Goal: Information Seeking & Learning: Learn about a topic

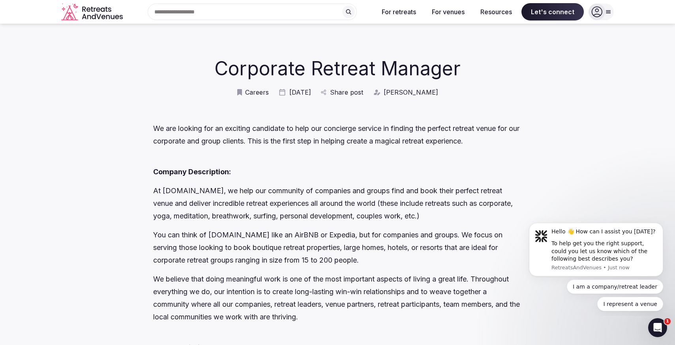
click at [84, 16] on icon "Retreats and Venues company logo" at bounding box center [92, 12] width 63 height 18
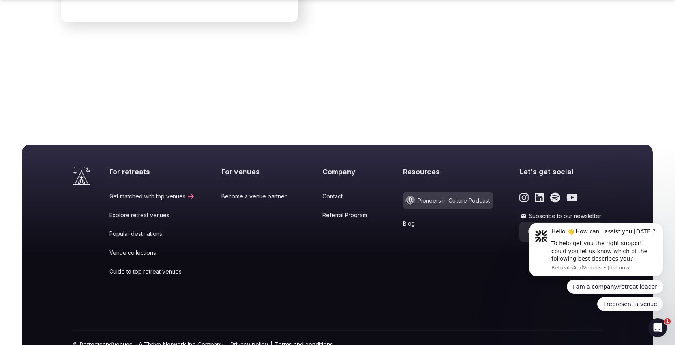
scroll to position [3290, 0]
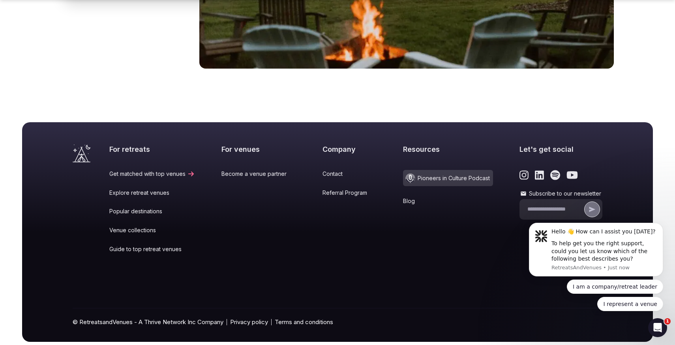
click at [520, 170] on icon "Link to the retreats and venues Instagram page" at bounding box center [524, 175] width 9 height 10
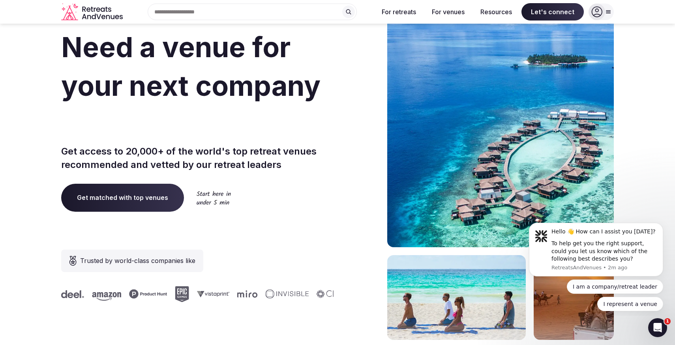
scroll to position [0, 0]
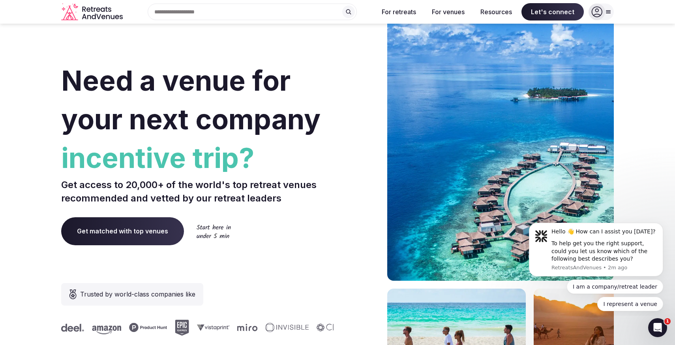
click at [606, 14] on icon at bounding box center [608, 12] width 6 height 6
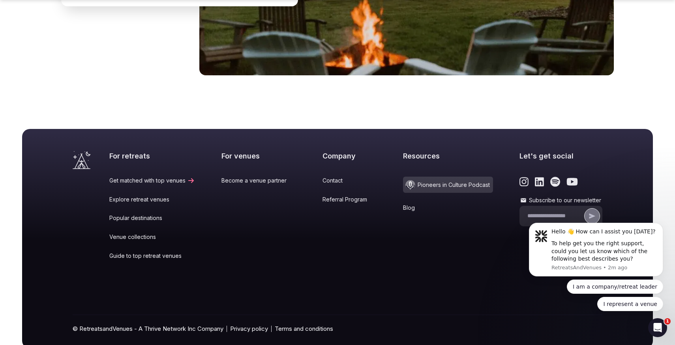
scroll to position [3290, 0]
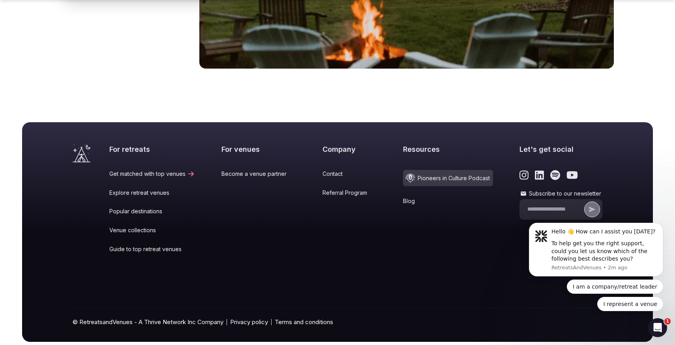
click at [144, 246] on link "Guide to top retreat venues" at bounding box center [152, 250] width 86 height 8
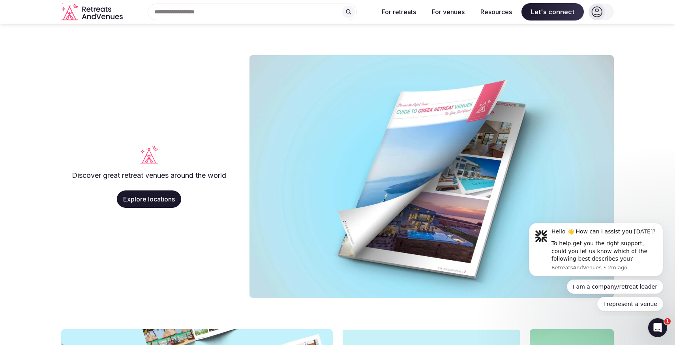
click at [190, 12] on div "Search Popular Destinations [GEOGRAPHIC_DATA], [GEOGRAPHIC_DATA] [GEOGRAPHIC_DA…" at bounding box center [249, 12] width 246 height 17
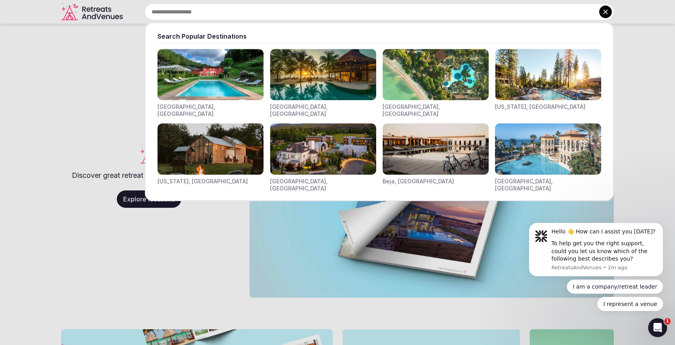
click at [524, 70] on img "Visit venues for California, USA" at bounding box center [548, 74] width 106 height 51
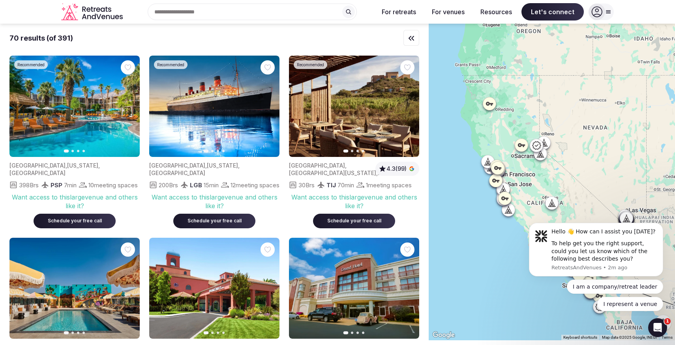
click at [479, 140] on div at bounding box center [552, 182] width 246 height 317
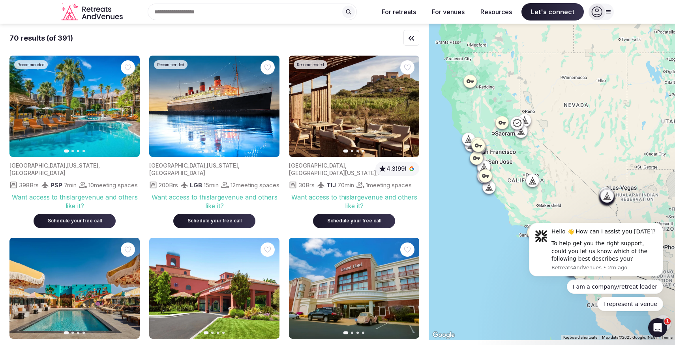
drag, startPoint x: 462, startPoint y: 174, endPoint x: 450, endPoint y: 156, distance: 21.8
click at [450, 156] on div at bounding box center [552, 182] width 246 height 317
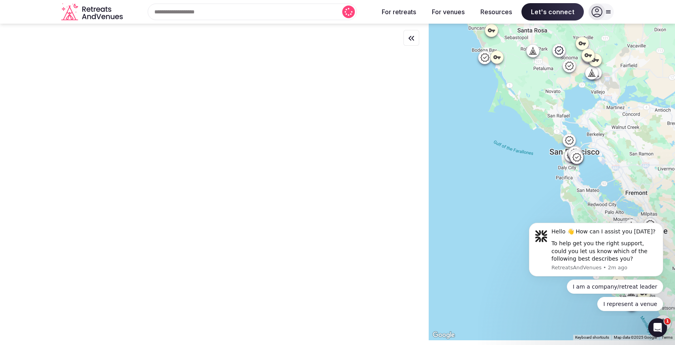
drag, startPoint x: 1038, startPoint y: 317, endPoint x: 520, endPoint y: 216, distance: 526.9
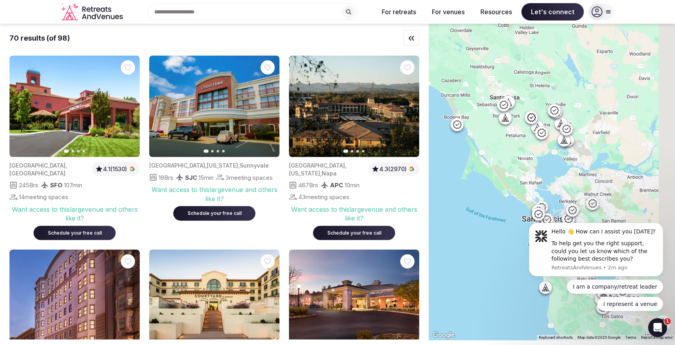
drag, startPoint x: 528, startPoint y: 186, endPoint x: 483, endPoint y: 166, distance: 49.0
click at [483, 166] on div at bounding box center [552, 182] width 246 height 317
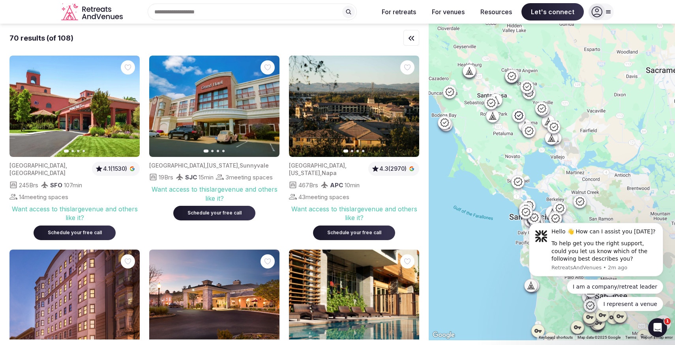
click at [518, 181] on icon at bounding box center [517, 181] width 9 height 9
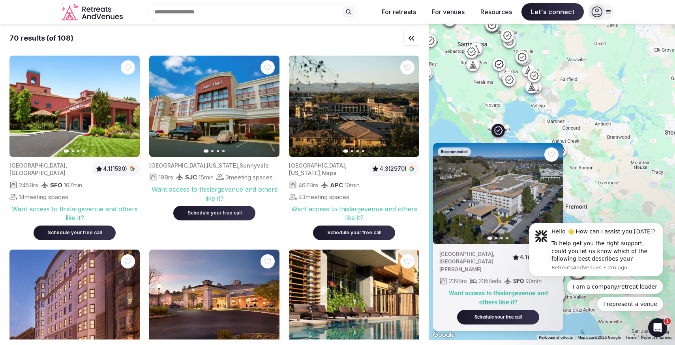
drag, startPoint x: 518, startPoint y: 160, endPoint x: 499, endPoint y: 108, distance: 55.7
click at [499, 108] on div "Recommended Previous slide Next slide [GEOGRAPHIC_DATA] , [GEOGRAPHIC_DATA][PER…" at bounding box center [552, 182] width 246 height 317
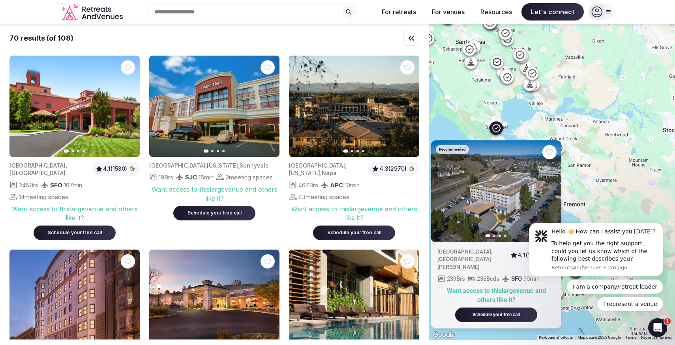
click at [516, 111] on div "Recommended Previous slide Next slide [GEOGRAPHIC_DATA] , [GEOGRAPHIC_DATA][PER…" at bounding box center [552, 182] width 246 height 317
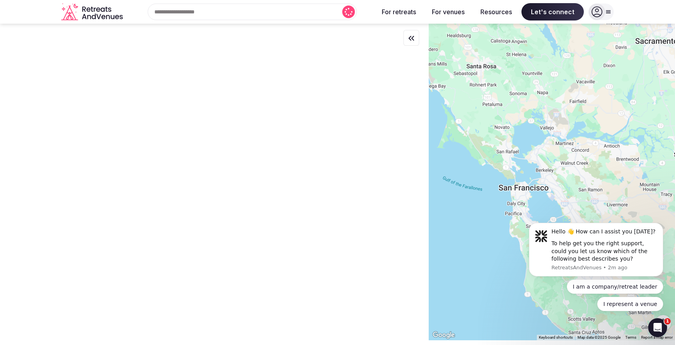
drag, startPoint x: 518, startPoint y: 124, endPoint x: 522, endPoint y: 155, distance: 31.5
click at [530, 150] on div at bounding box center [552, 182] width 246 height 317
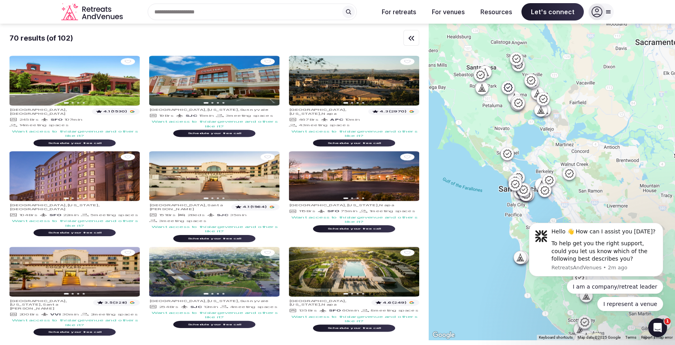
click at [521, 157] on div at bounding box center [552, 182] width 246 height 317
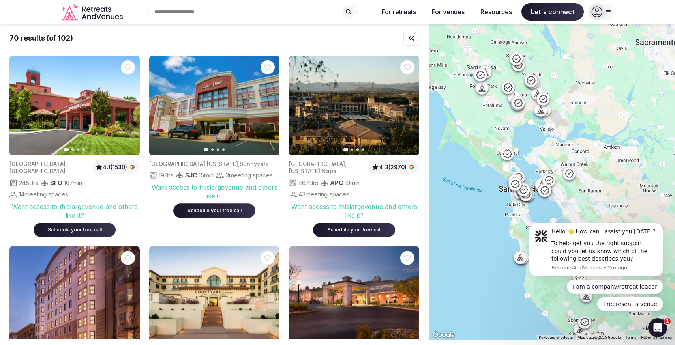
click at [521, 157] on div at bounding box center [552, 182] width 246 height 317
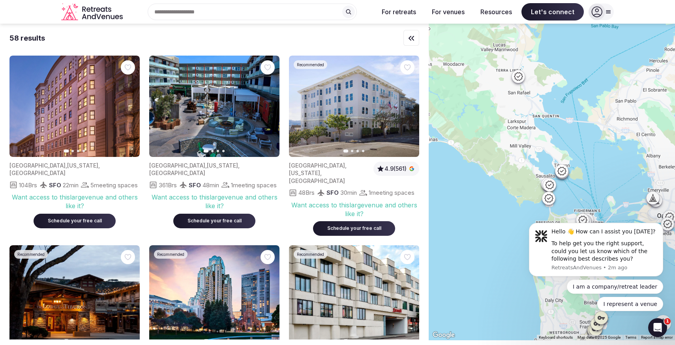
click at [548, 187] on icon at bounding box center [549, 184] width 9 height 9
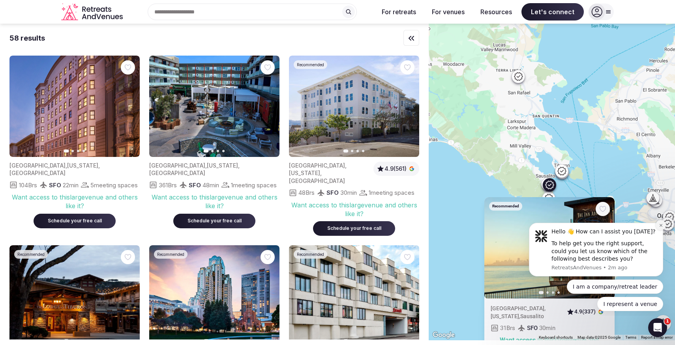
click at [661, 228] on button "Dismiss notification" at bounding box center [661, 225] width 10 height 10
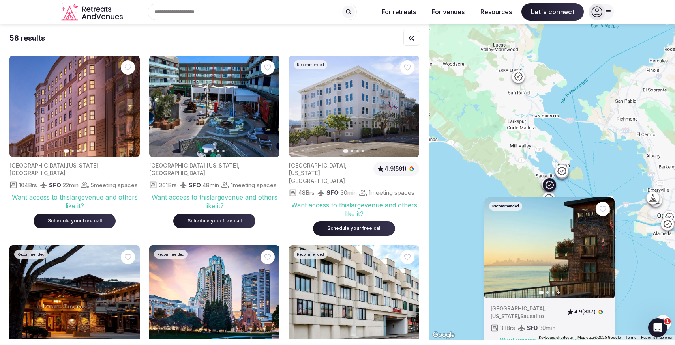
click at [600, 250] on button "Next slide" at bounding box center [603, 248] width 13 height 13
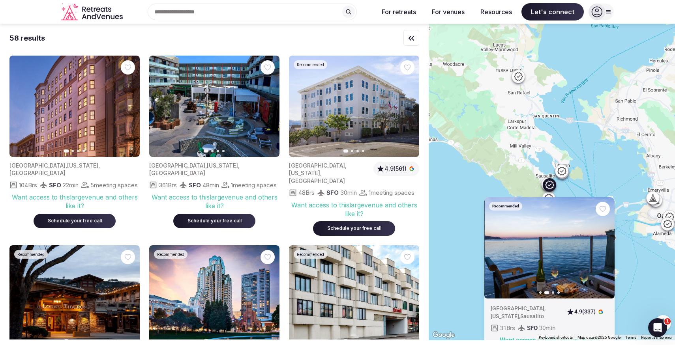
click at [600, 250] on button "Next slide" at bounding box center [603, 248] width 13 height 13
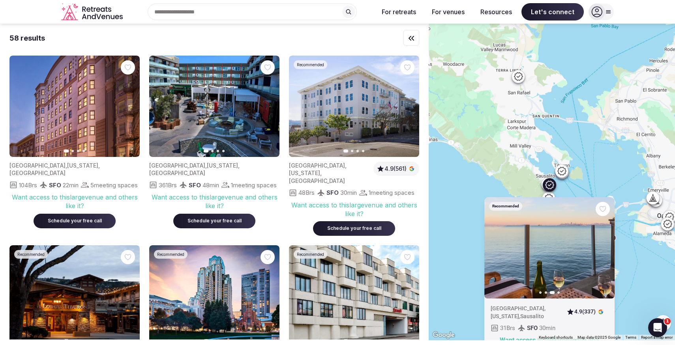
click at [600, 250] on button "Next slide" at bounding box center [603, 248] width 13 height 13
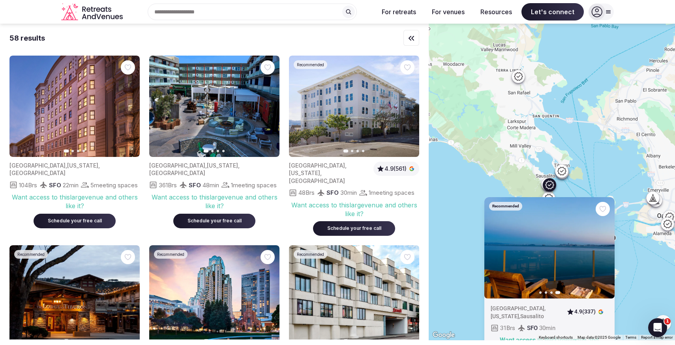
click at [589, 188] on div "Recommended Previous slide Next slide [GEOGRAPHIC_DATA] , [US_STATE] , Sausalit…" at bounding box center [552, 182] width 246 height 317
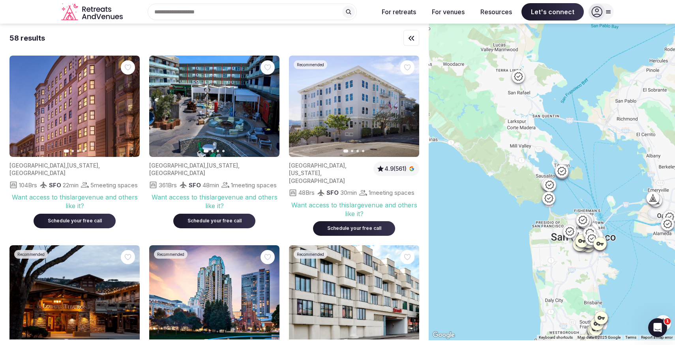
click at [548, 197] on icon at bounding box center [548, 197] width 9 height 9
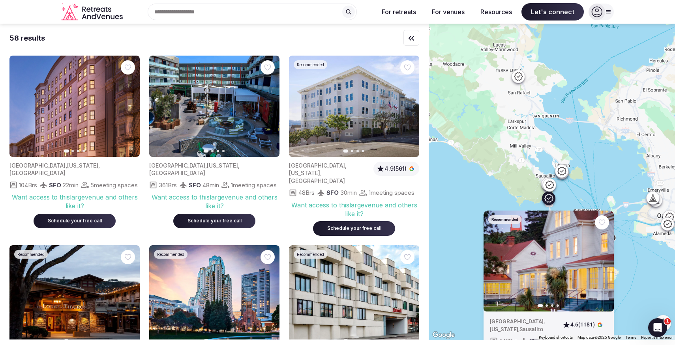
click at [544, 185] on div at bounding box center [549, 185] width 13 height 13
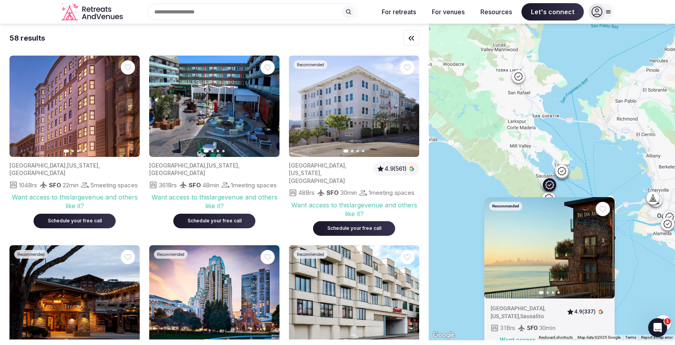
click at [541, 183] on div "Recommended Previous slide Next slide [GEOGRAPHIC_DATA] , [US_STATE] , Sausalit…" at bounding box center [552, 182] width 246 height 317
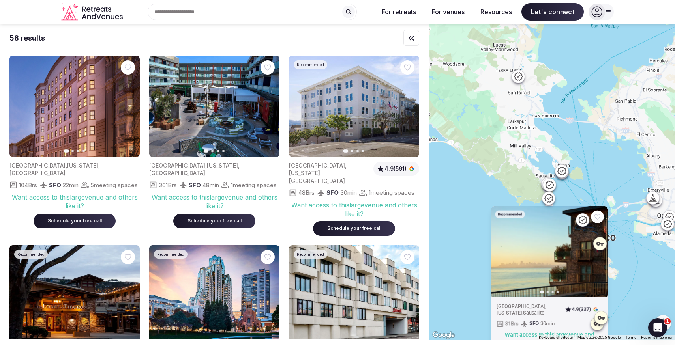
click at [542, 183] on div at bounding box center [548, 184] width 13 height 13
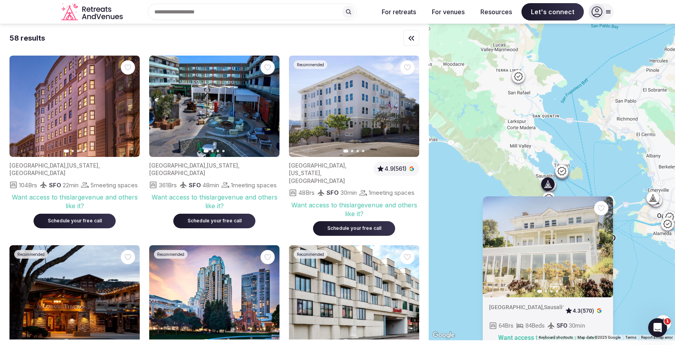
click at [550, 240] on img at bounding box center [548, 246] width 130 height 101
click at [602, 246] on icon "button" at bounding box center [602, 247] width 6 height 6
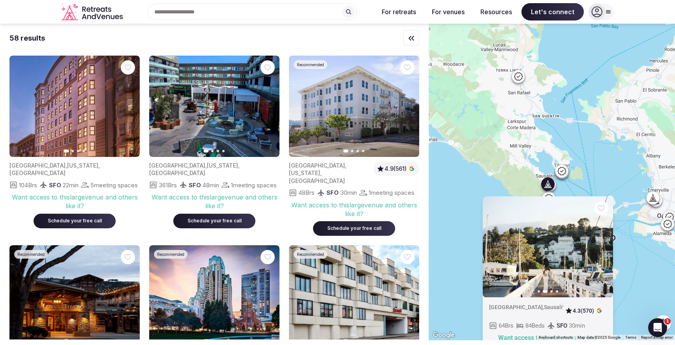
click at [602, 246] on icon "button" at bounding box center [602, 247] width 6 height 6
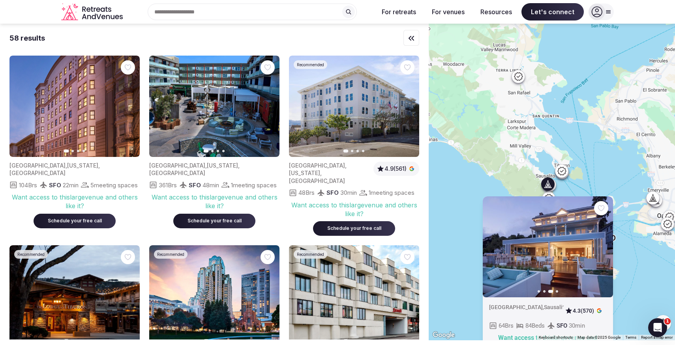
click at [602, 246] on icon "button" at bounding box center [602, 247] width 6 height 6
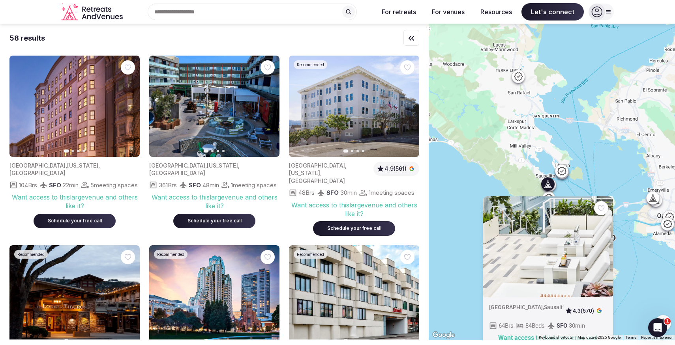
click at [536, 161] on div "Previous slide Next slide [GEOGRAPHIC_DATA] , Sausalito 4.3 (570) 64 Brs 84 Bed…" at bounding box center [552, 182] width 246 height 317
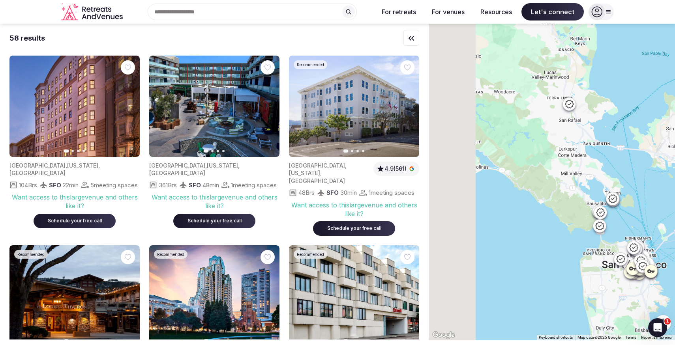
drag, startPoint x: 497, startPoint y: 137, endPoint x: 554, endPoint y: 171, distance: 66.2
click at [554, 171] on div at bounding box center [552, 182] width 246 height 317
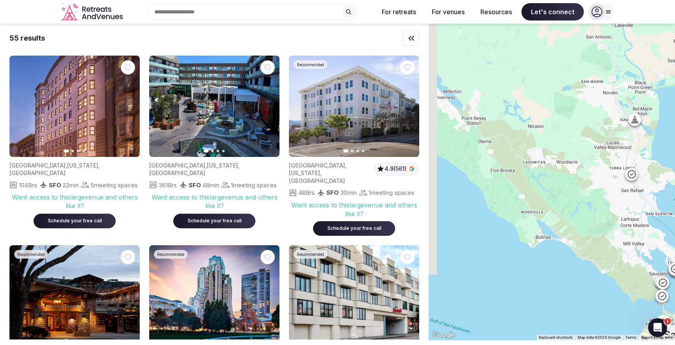
drag, startPoint x: 511, startPoint y: 109, endPoint x: 568, endPoint y: 172, distance: 85.5
click at [568, 172] on div at bounding box center [552, 182] width 246 height 317
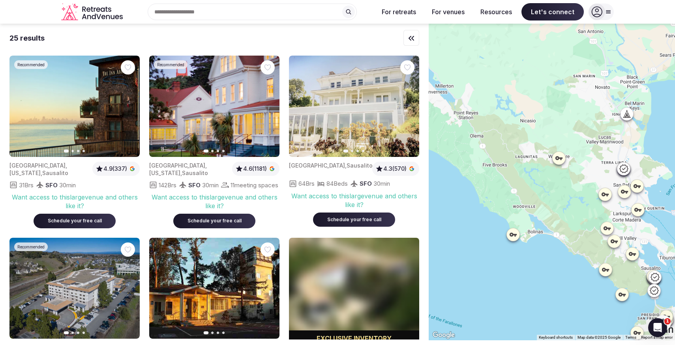
drag, startPoint x: 570, startPoint y: 213, endPoint x: 558, endPoint y: 203, distance: 15.8
click at [558, 203] on div at bounding box center [552, 182] width 246 height 317
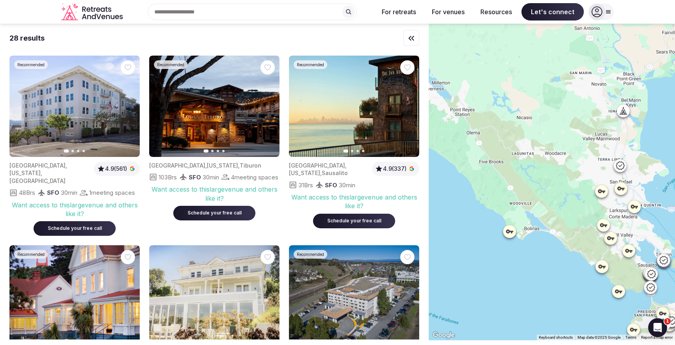
click at [610, 238] on icon at bounding box center [611, 238] width 8 height 8
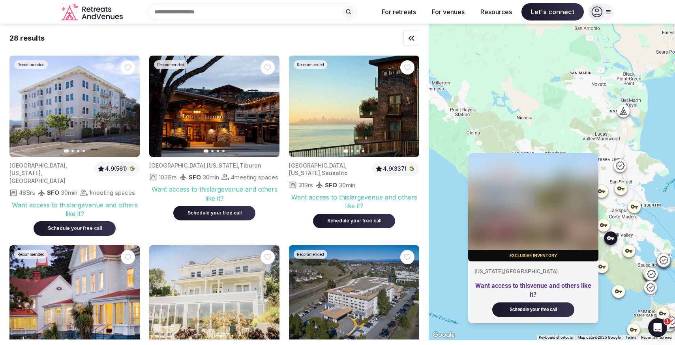
click at [609, 225] on div at bounding box center [603, 225] width 13 height 13
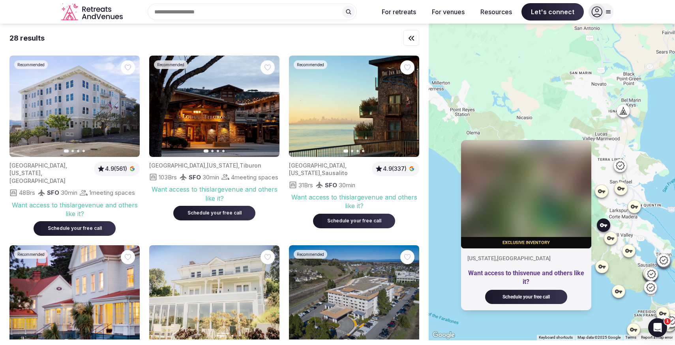
click at [560, 96] on div "Exclusive inventory [US_STATE] , [GEOGRAPHIC_DATA] Want access to this venue an…" at bounding box center [552, 182] width 246 height 317
drag, startPoint x: 534, startPoint y: 114, endPoint x: 587, endPoint y: 143, distance: 60.1
click at [587, 143] on div "Exclusive inventory [US_STATE] , [GEOGRAPHIC_DATA] Want access to this venue an…" at bounding box center [552, 182] width 246 height 317
click at [591, 115] on div "Exclusive inventory [US_STATE] , [GEOGRAPHIC_DATA] Want access to this venue an…" at bounding box center [552, 182] width 246 height 317
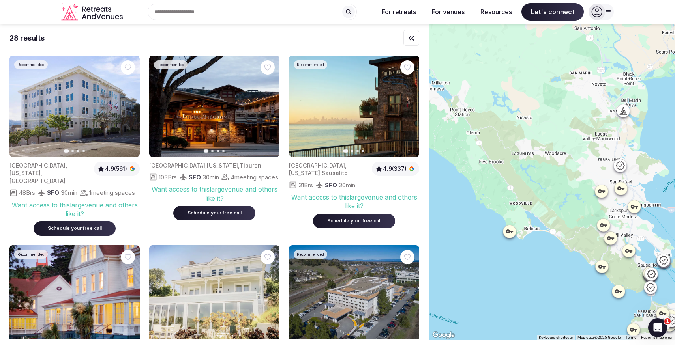
drag, startPoint x: 535, startPoint y: 98, endPoint x: 614, endPoint y: 138, distance: 88.1
click at [614, 138] on div at bounding box center [552, 182] width 246 height 317
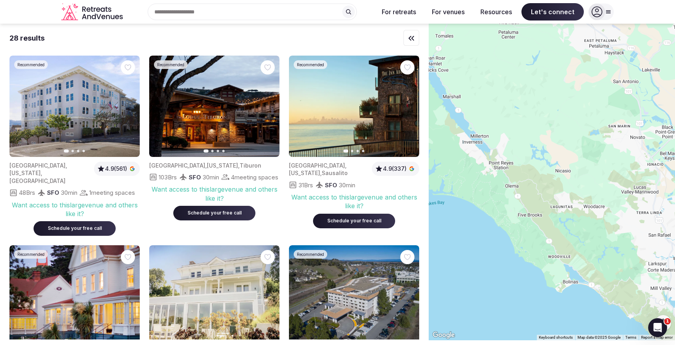
drag, startPoint x: 559, startPoint y: 134, endPoint x: 593, endPoint y: 182, distance: 58.8
click at [599, 188] on div at bounding box center [552, 182] width 246 height 317
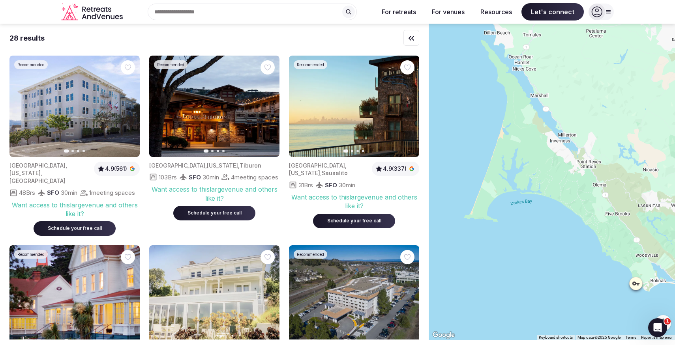
drag, startPoint x: 528, startPoint y: 137, endPoint x: 602, endPoint y: 135, distance: 73.9
click at [602, 135] on div at bounding box center [552, 182] width 246 height 317
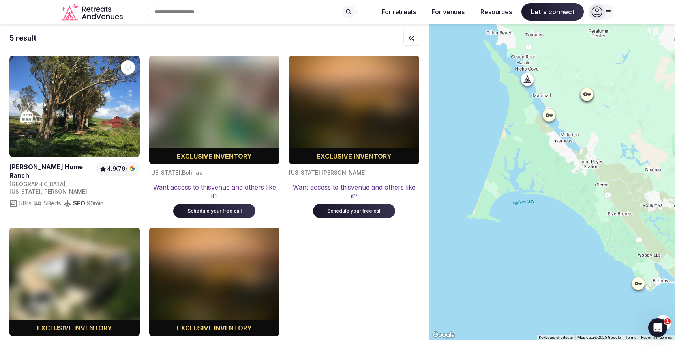
click at [529, 82] on icon at bounding box center [528, 79] width 8 height 8
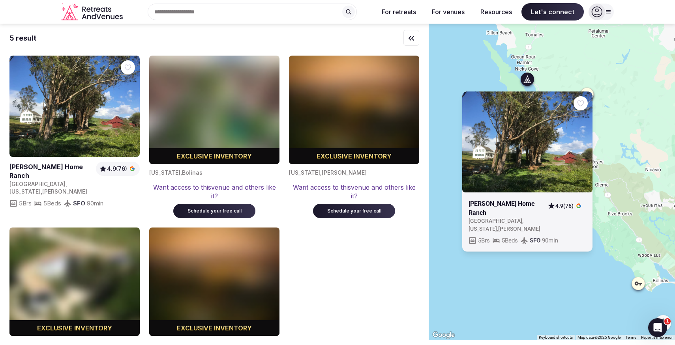
click at [567, 67] on div "[PERSON_NAME] [GEOGRAPHIC_DATA] [GEOGRAPHIC_DATA] , [US_STATE] , [PERSON_NAME] …" at bounding box center [552, 182] width 246 height 317
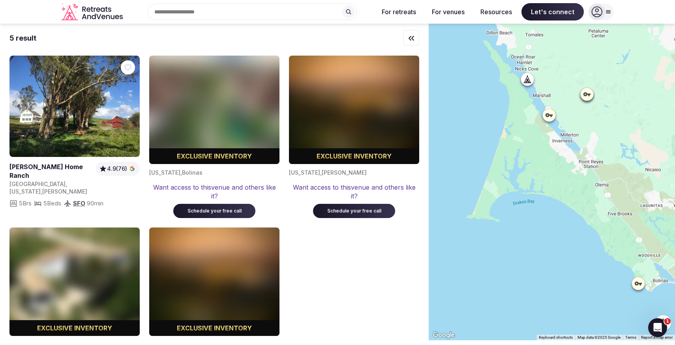
drag, startPoint x: 572, startPoint y: 64, endPoint x: 569, endPoint y: 133, distance: 69.2
click at [569, 133] on div at bounding box center [552, 182] width 246 height 317
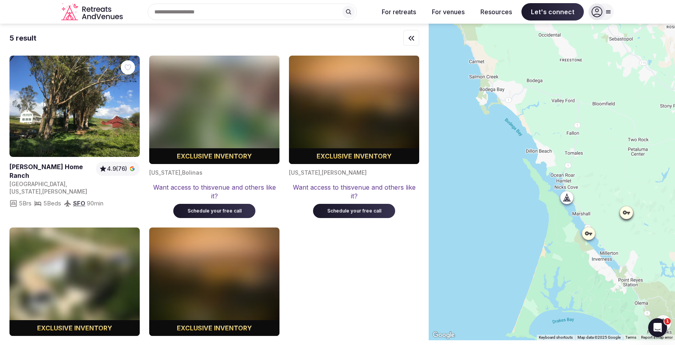
drag, startPoint x: 567, startPoint y: 115, endPoint x: 606, endPoint y: 233, distance: 124.5
click at [606, 233] on div at bounding box center [552, 182] width 246 height 317
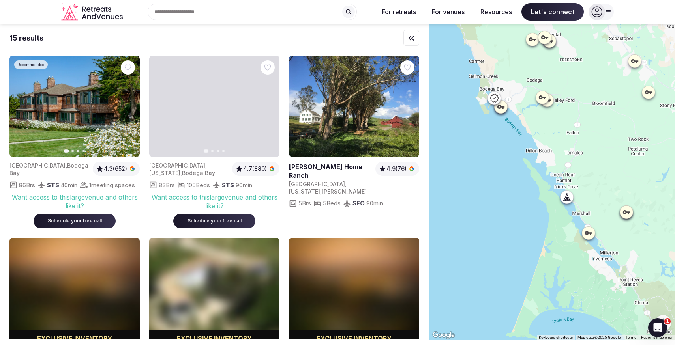
click at [493, 101] on icon at bounding box center [494, 98] width 9 height 9
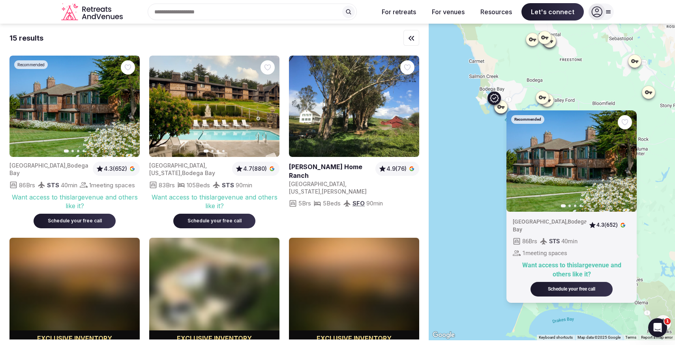
click at [627, 167] on img at bounding box center [572, 161] width 130 height 101
click at [626, 161] on icon "button" at bounding box center [626, 161] width 6 height 6
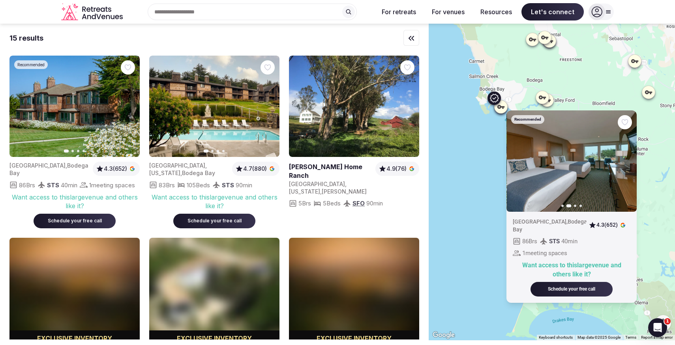
click at [626, 161] on icon "button" at bounding box center [626, 161] width 6 height 6
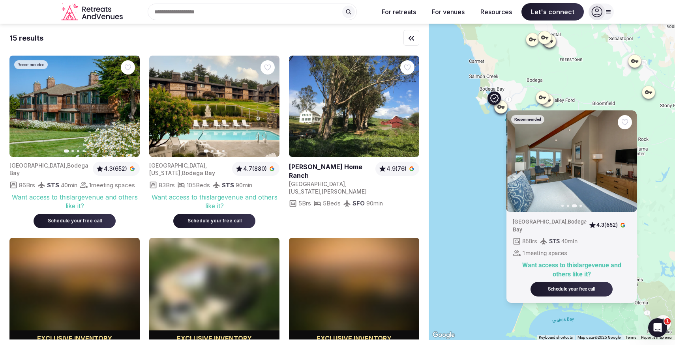
click at [568, 91] on div "Recommended Previous slide Next slide [GEOGRAPHIC_DATA] , [GEOGRAPHIC_DATA] 4.3…" at bounding box center [552, 182] width 246 height 317
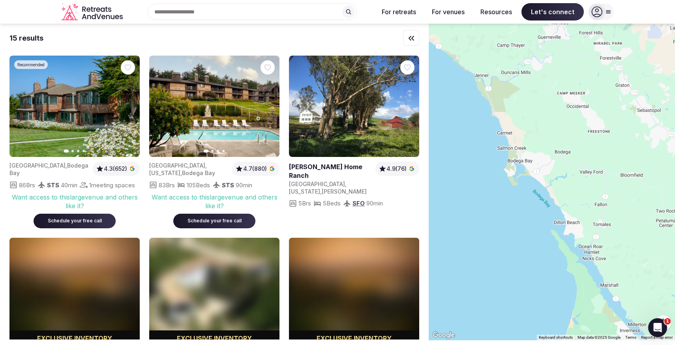
drag, startPoint x: 508, startPoint y: 71, endPoint x: 571, endPoint y: 213, distance: 155.3
click at [571, 212] on div at bounding box center [552, 182] width 246 height 317
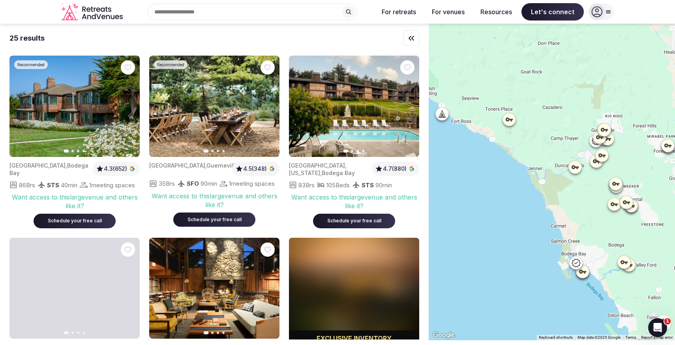
click at [594, 145] on icon at bounding box center [595, 140] width 9 height 9
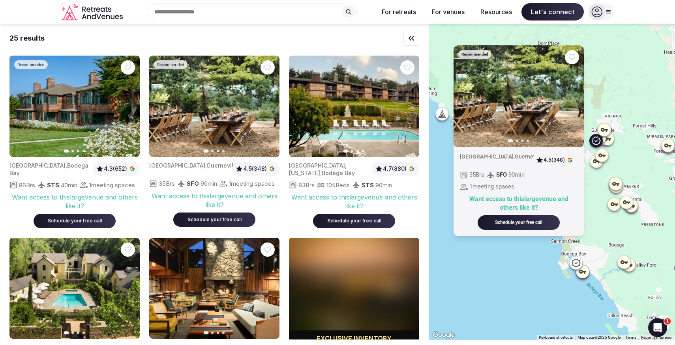
click at [612, 97] on div "Recommended Previous slide Next slide [GEOGRAPHIC_DATA] , [GEOGRAPHIC_DATA] 4.5…" at bounding box center [552, 182] width 246 height 317
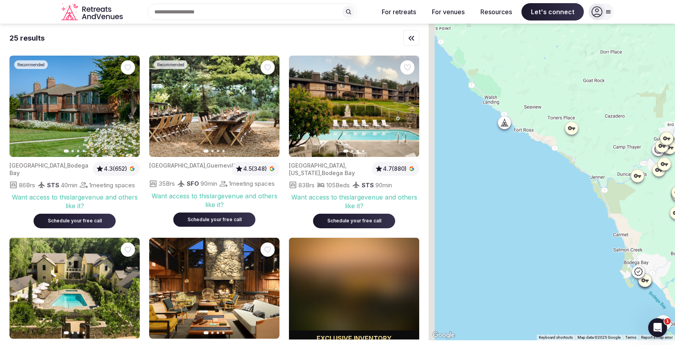
drag, startPoint x: 469, startPoint y: 113, endPoint x: 543, endPoint y: 126, distance: 74.9
click at [543, 126] on div at bounding box center [552, 182] width 246 height 317
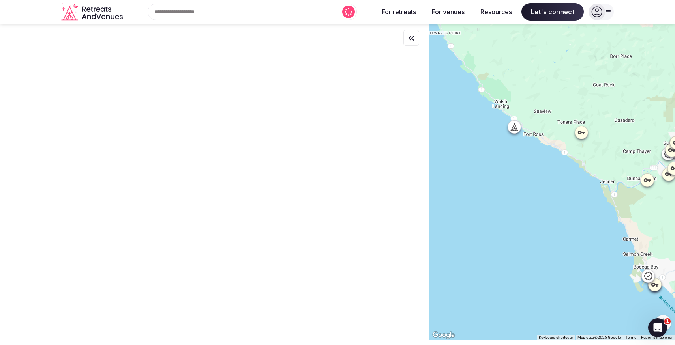
click at [511, 130] on icon at bounding box center [514, 130] width 7 height 0
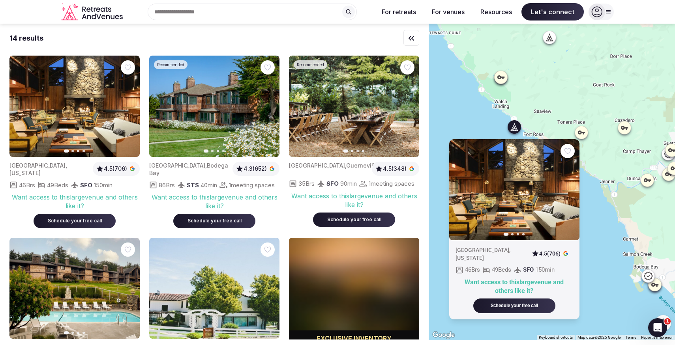
click at [568, 188] on icon "button" at bounding box center [568, 190] width 3 height 6
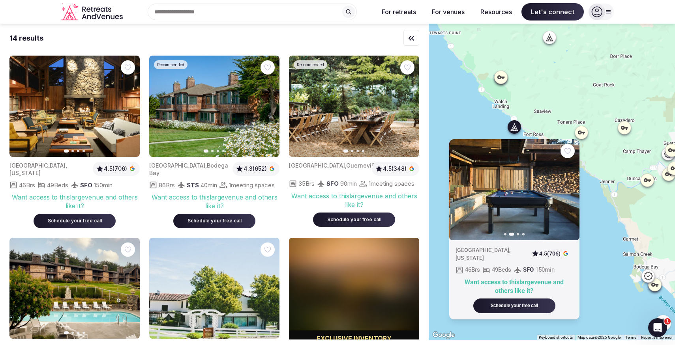
click at [568, 188] on icon "button" at bounding box center [568, 190] width 3 height 6
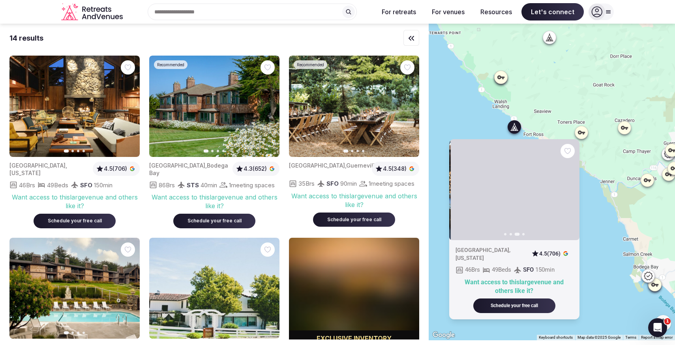
click at [568, 188] on icon "button" at bounding box center [568, 190] width 3 height 6
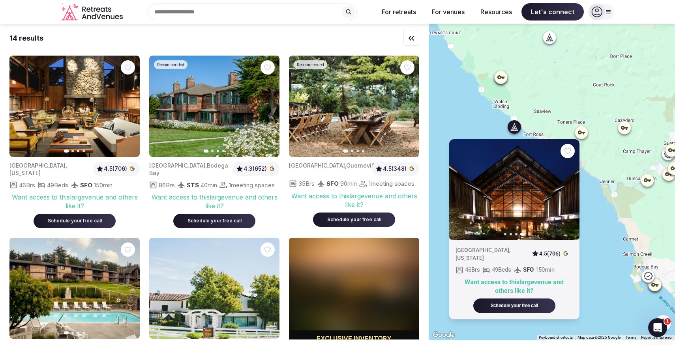
click at [542, 113] on div "Previous slide Next slide [GEOGRAPHIC_DATA] , [US_STATE] 4.5 (706) 46 Brs 49 Be…" at bounding box center [552, 182] width 246 height 317
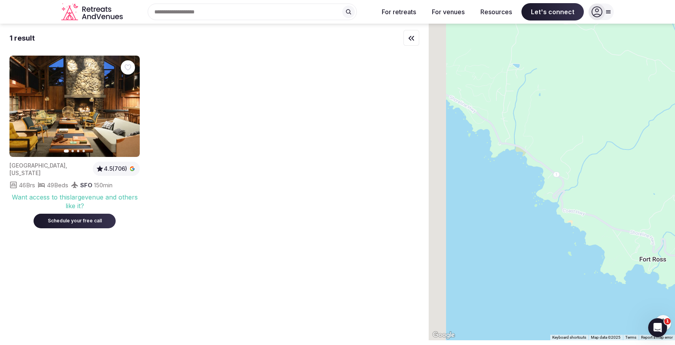
drag, startPoint x: 496, startPoint y: 120, endPoint x: 562, endPoint y: 128, distance: 66.1
click at [561, 128] on div at bounding box center [552, 182] width 246 height 317
